Goal: Information Seeking & Learning: Learn about a topic

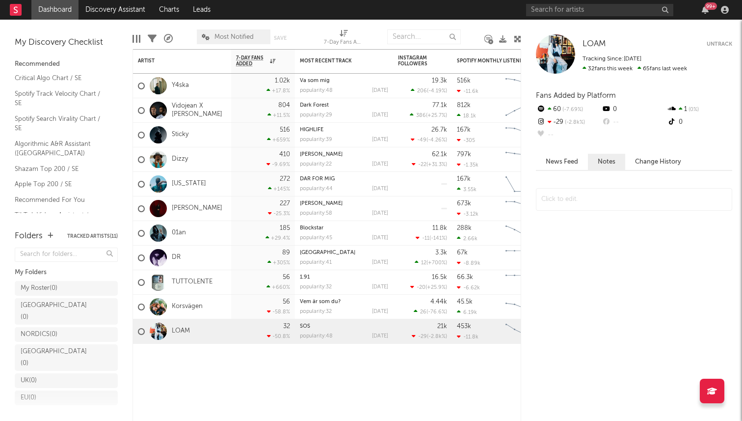
click at [568, 1] on div "99 +" at bounding box center [629, 10] width 206 height 20
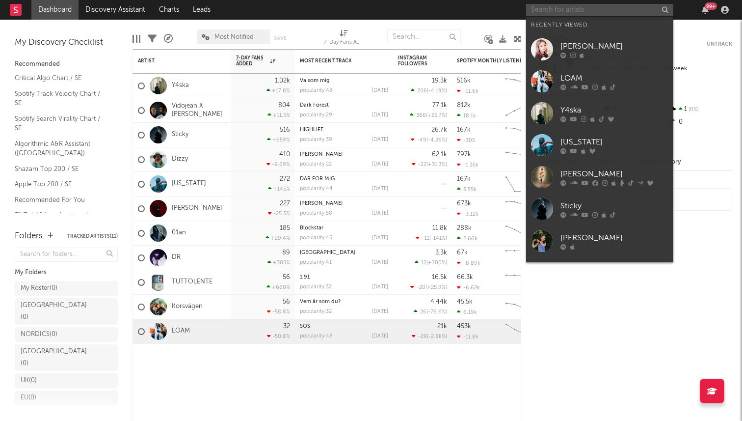
click at [566, 4] on input "text" at bounding box center [599, 10] width 147 height 12
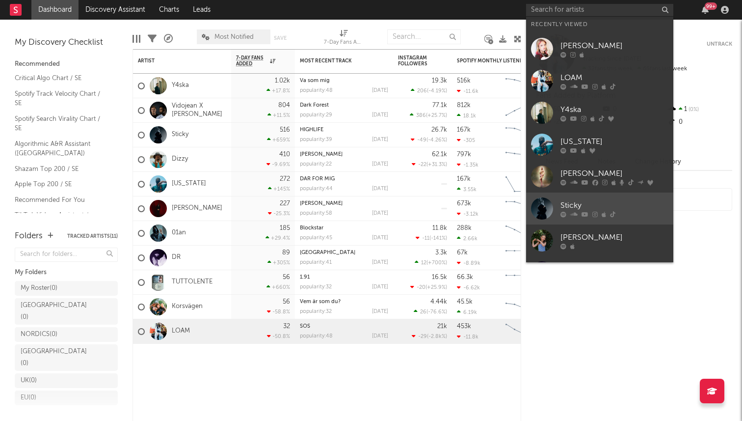
click at [568, 200] on div "Sticky" at bounding box center [614, 205] width 108 height 12
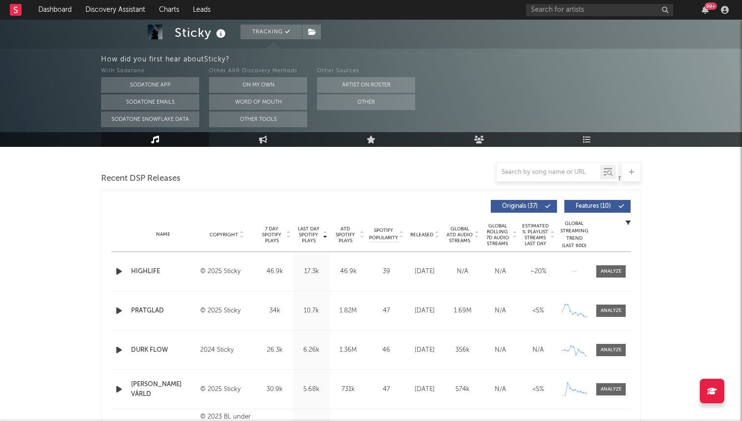
scroll to position [249, 0]
select select "6m"
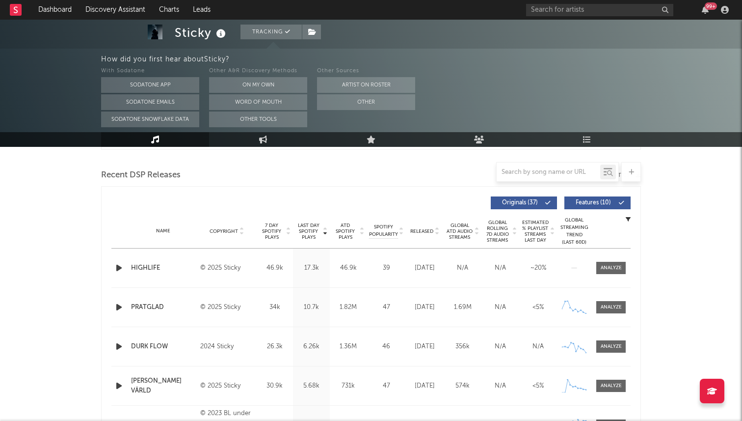
scroll to position [270, 0]
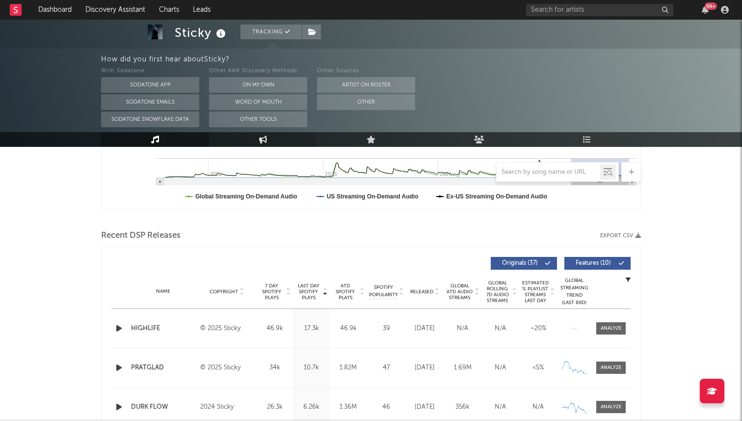
click at [251, 134] on link "Engagement" at bounding box center [263, 139] width 108 height 15
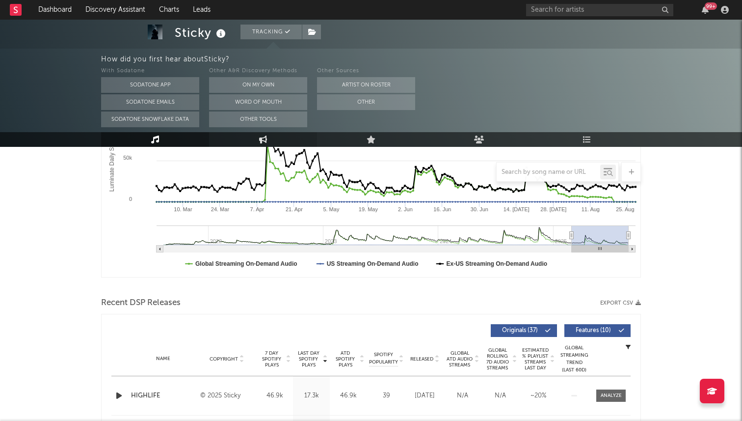
select select "1w"
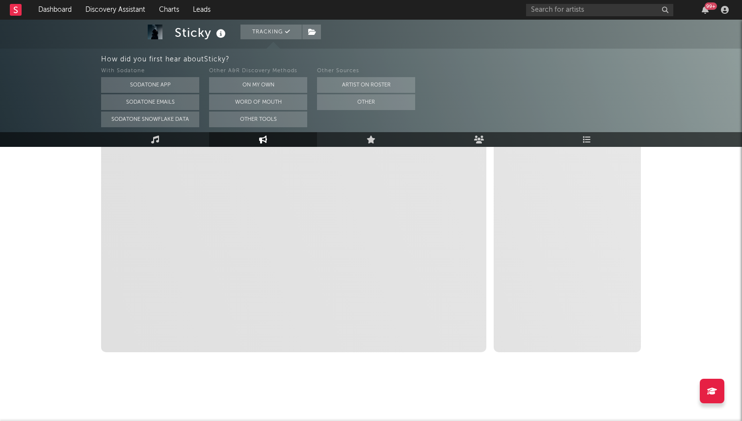
select select "1m"
